Goal: Task Accomplishment & Management: Use online tool/utility

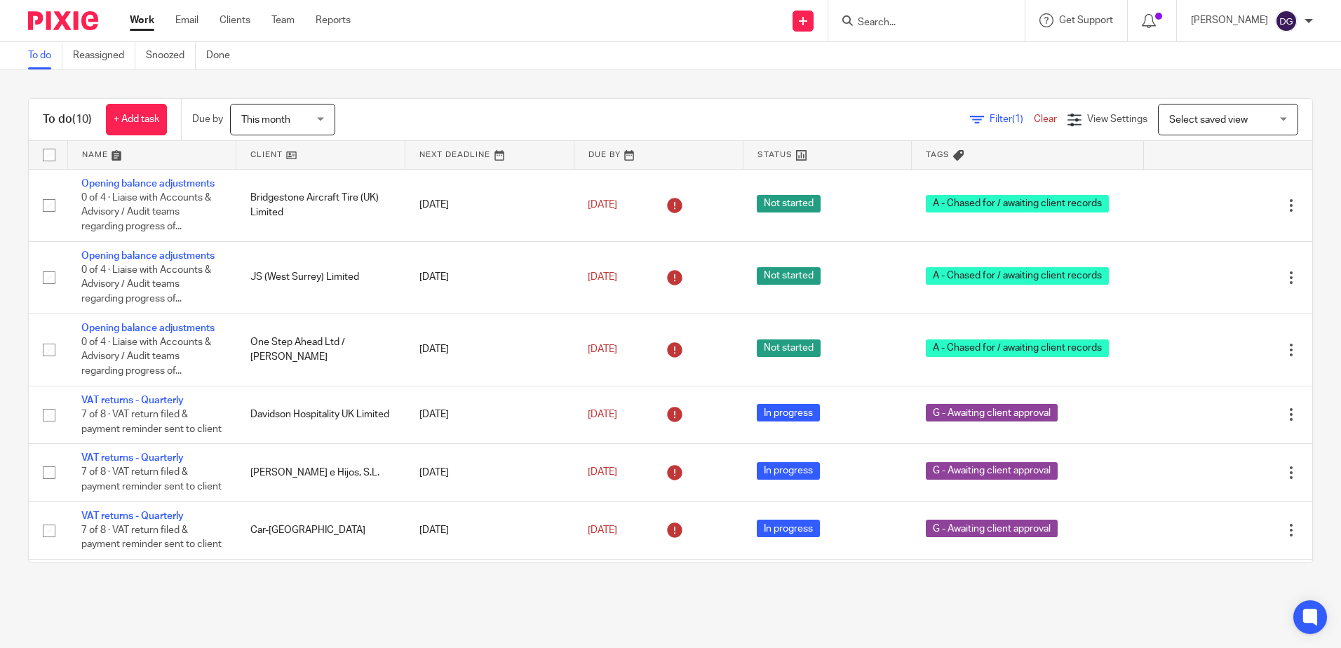
click at [903, 27] on input "Search" at bounding box center [919, 23] width 126 height 13
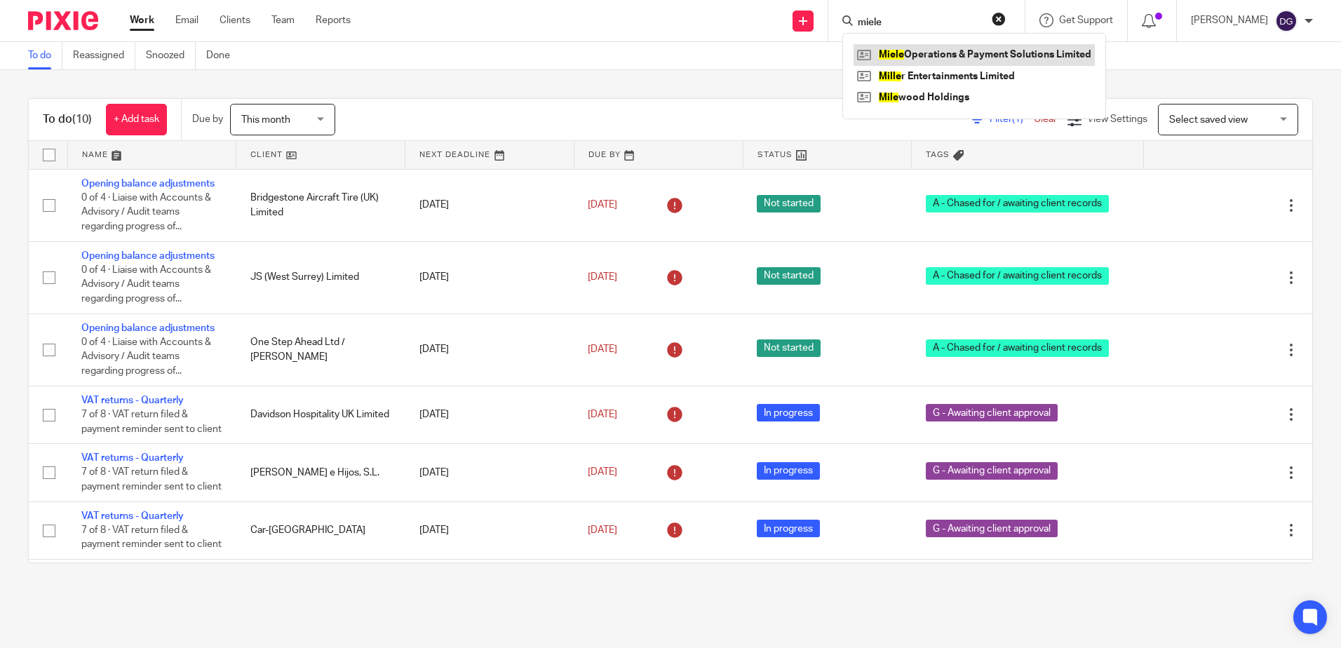
type input "miele"
click at [963, 49] on link at bounding box center [973, 54] width 241 height 21
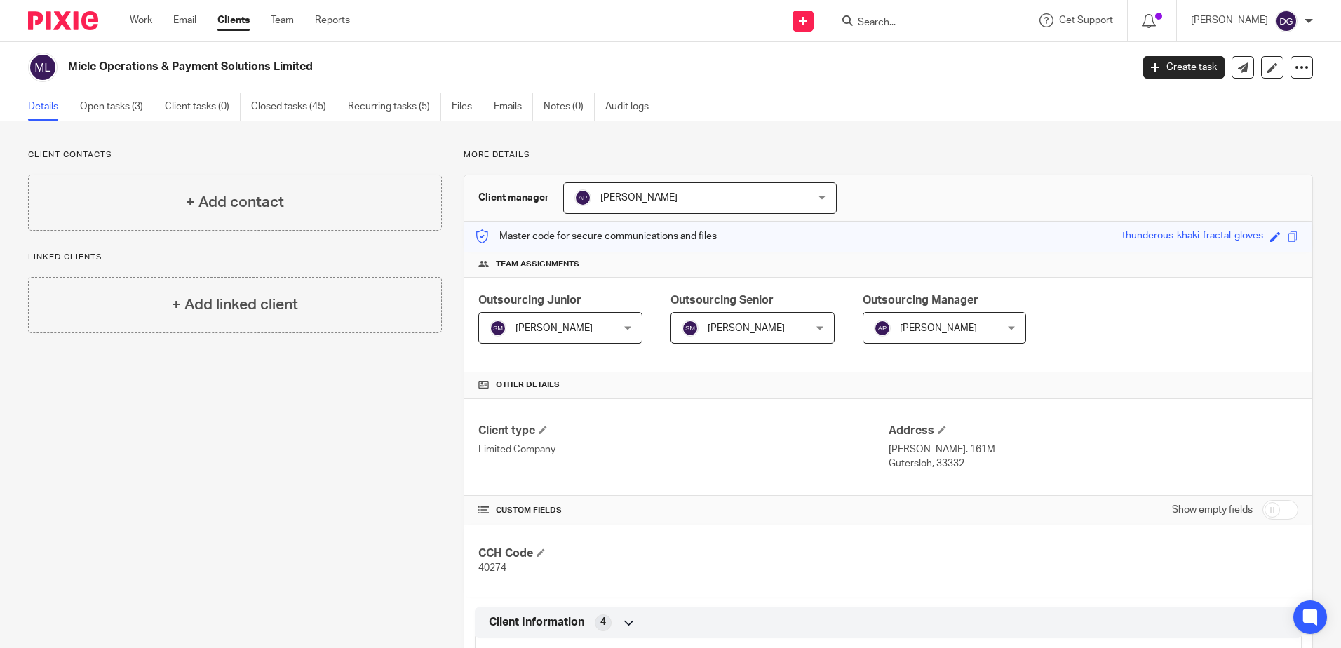
click at [78, 20] on img at bounding box center [63, 20] width 70 height 19
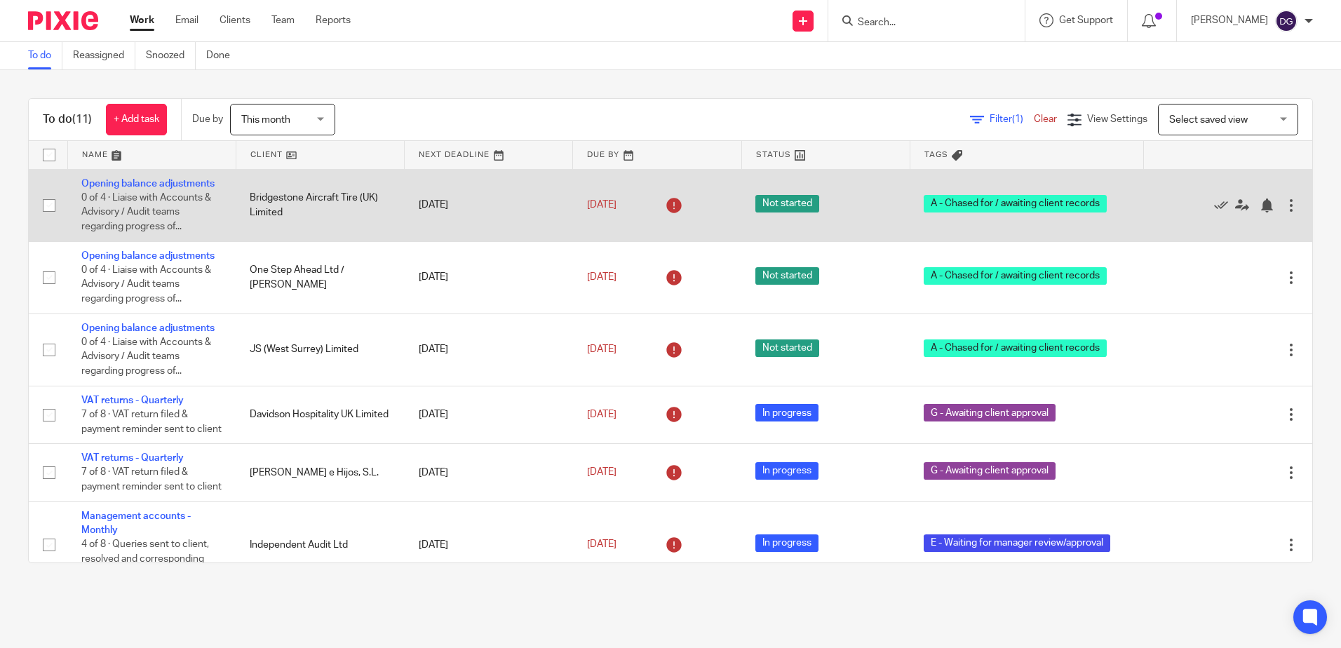
scroll to position [70, 0]
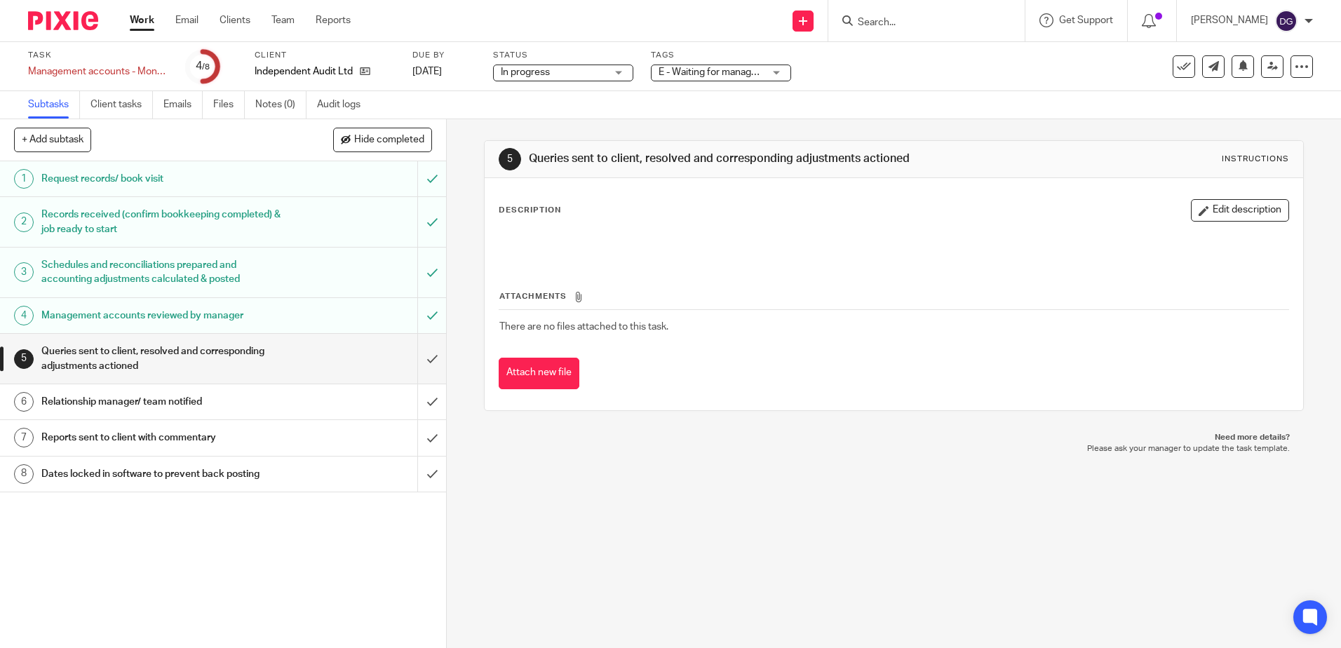
click at [255, 320] on h1 "Management accounts reviewed by manager" at bounding box center [161, 315] width 241 height 21
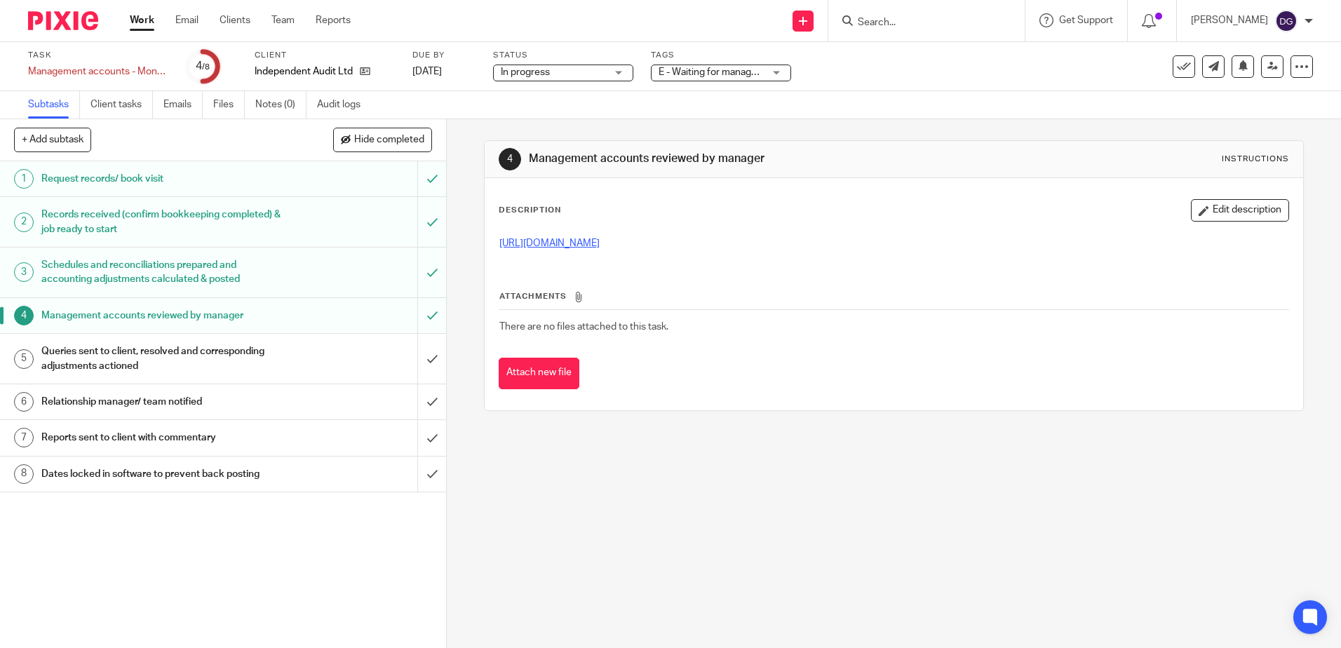
click at [599, 242] on link "[URL][DOMAIN_NAME]" at bounding box center [549, 243] width 100 height 10
click at [1176, 62] on icon at bounding box center [1183, 67] width 14 height 14
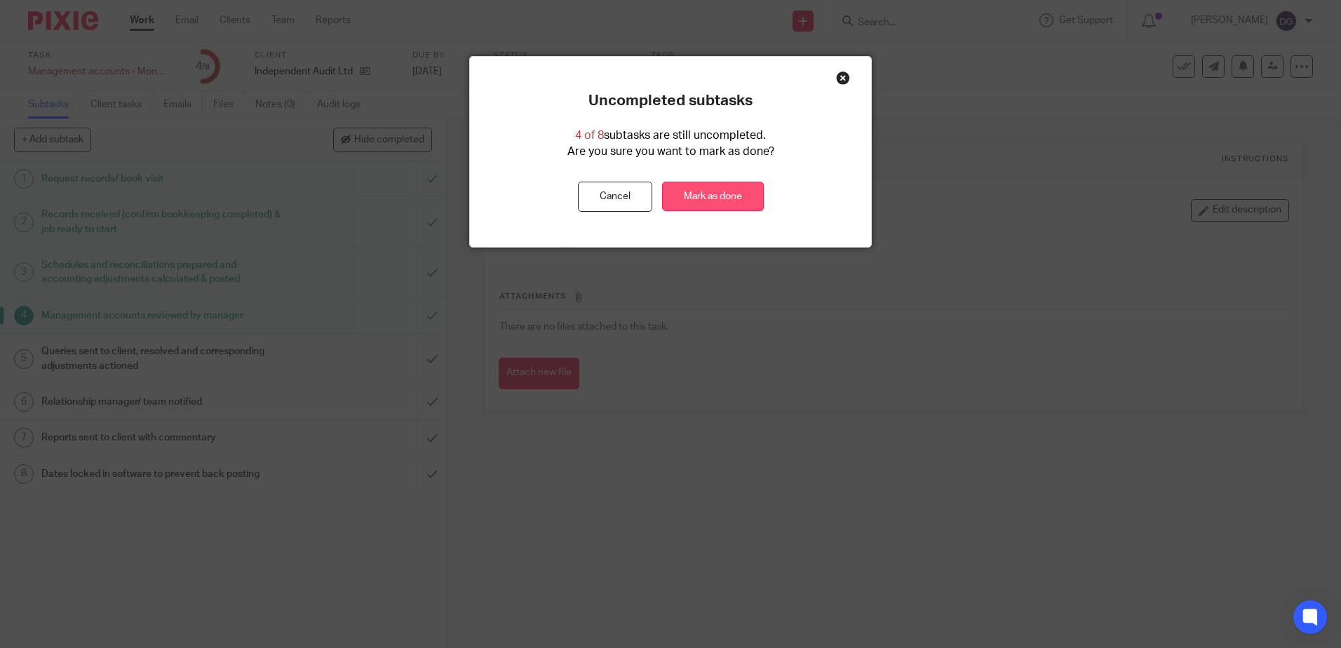
click at [710, 197] on link "Mark as done" at bounding box center [713, 197] width 102 height 30
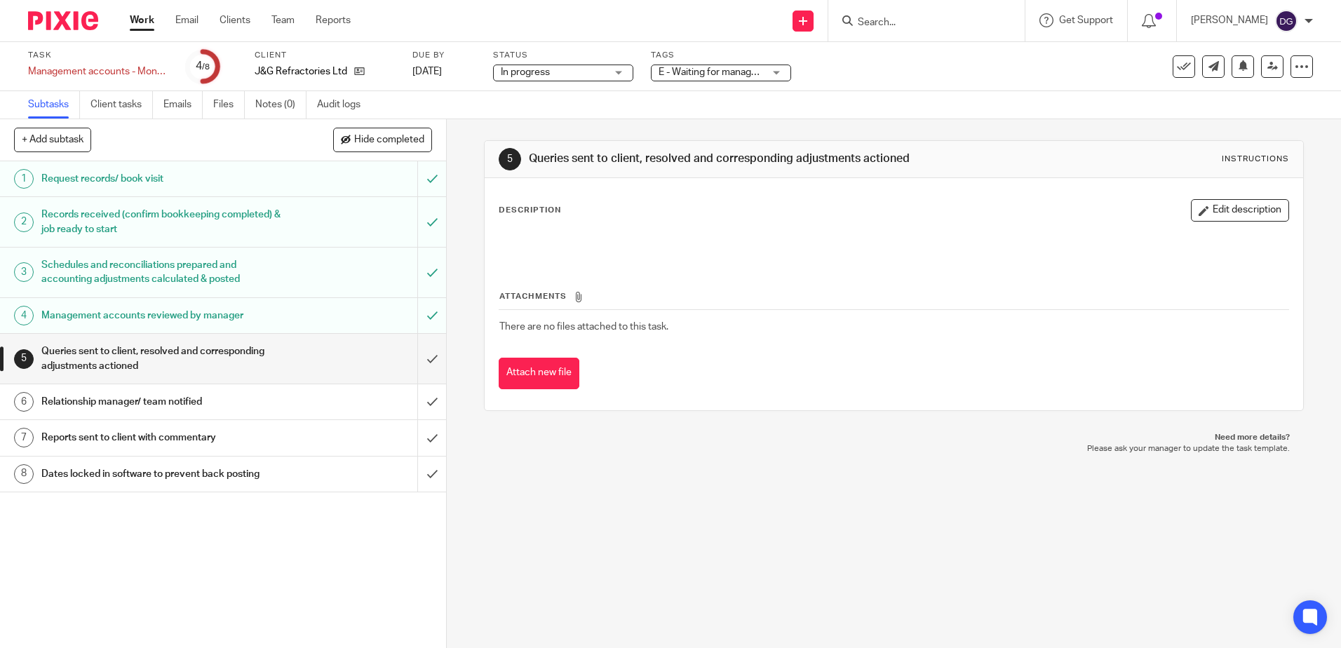
click at [322, 313] on div "Management accounts reviewed by manager" at bounding box center [222, 315] width 362 height 21
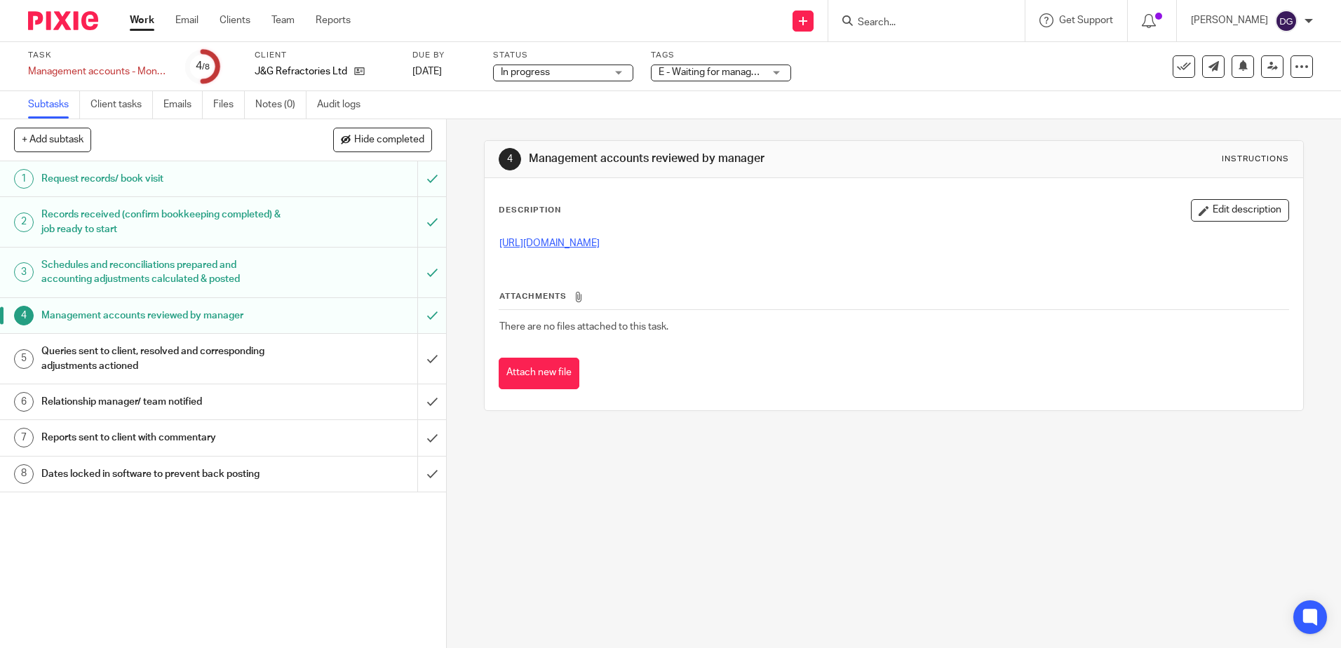
click at [599, 242] on link "[URL][DOMAIN_NAME]" at bounding box center [549, 243] width 100 height 10
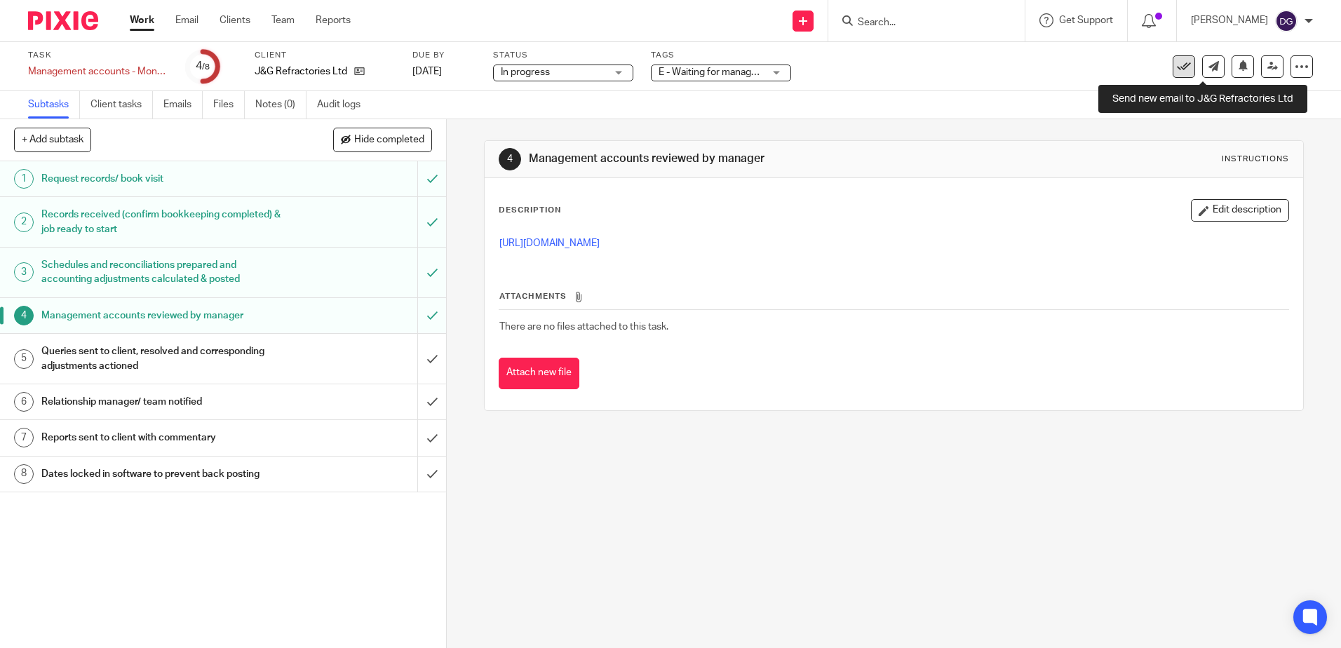
click at [1177, 69] on icon at bounding box center [1183, 67] width 14 height 14
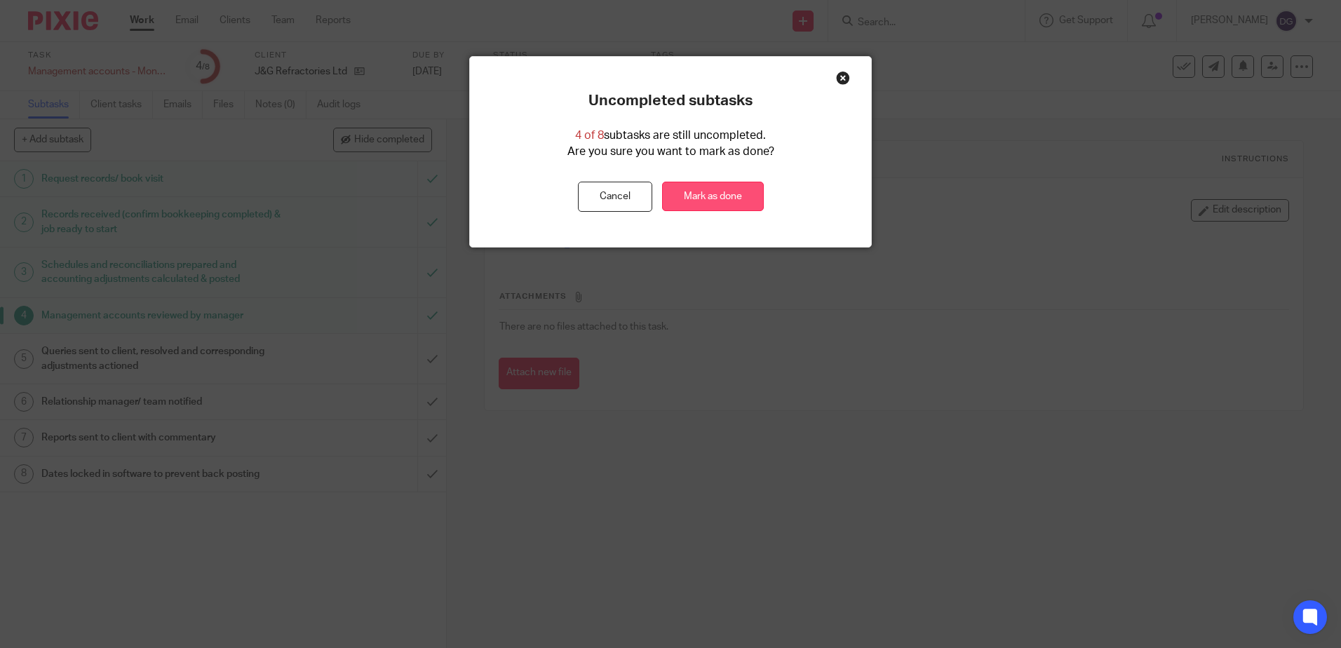
click at [710, 192] on link "Mark as done" at bounding box center [713, 197] width 102 height 30
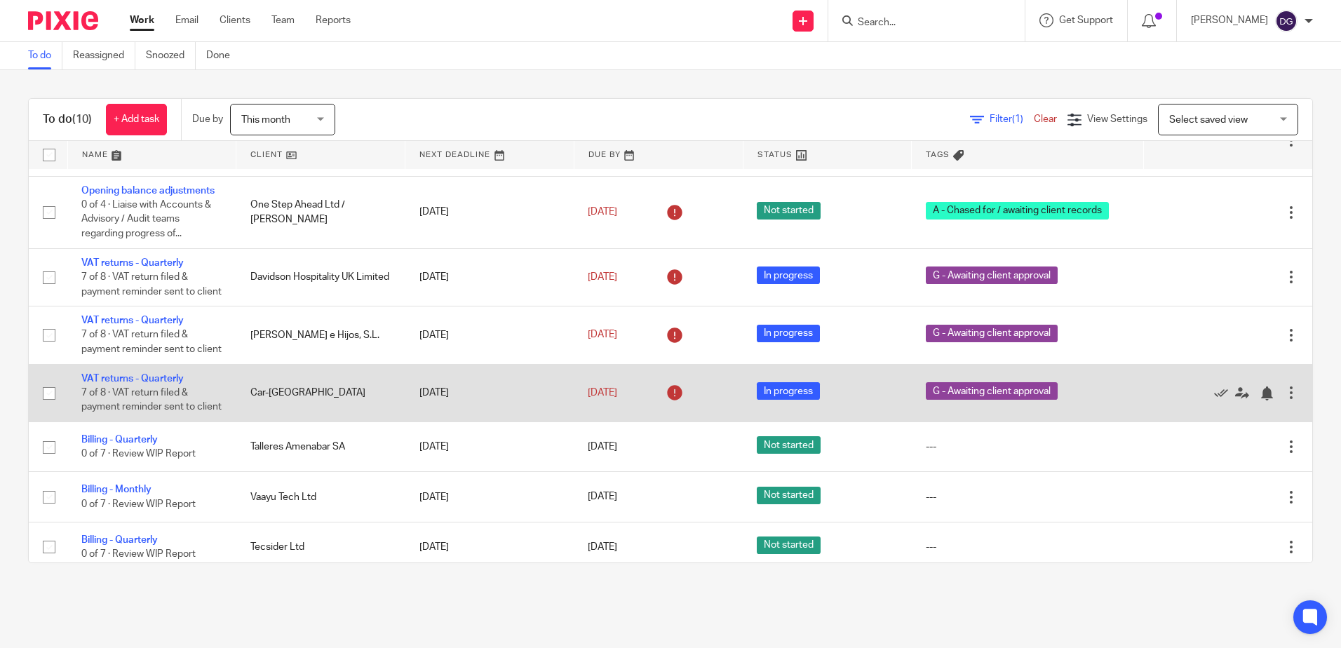
scroll to position [240, 0]
